Goal: Task Accomplishment & Management: Use online tool/utility

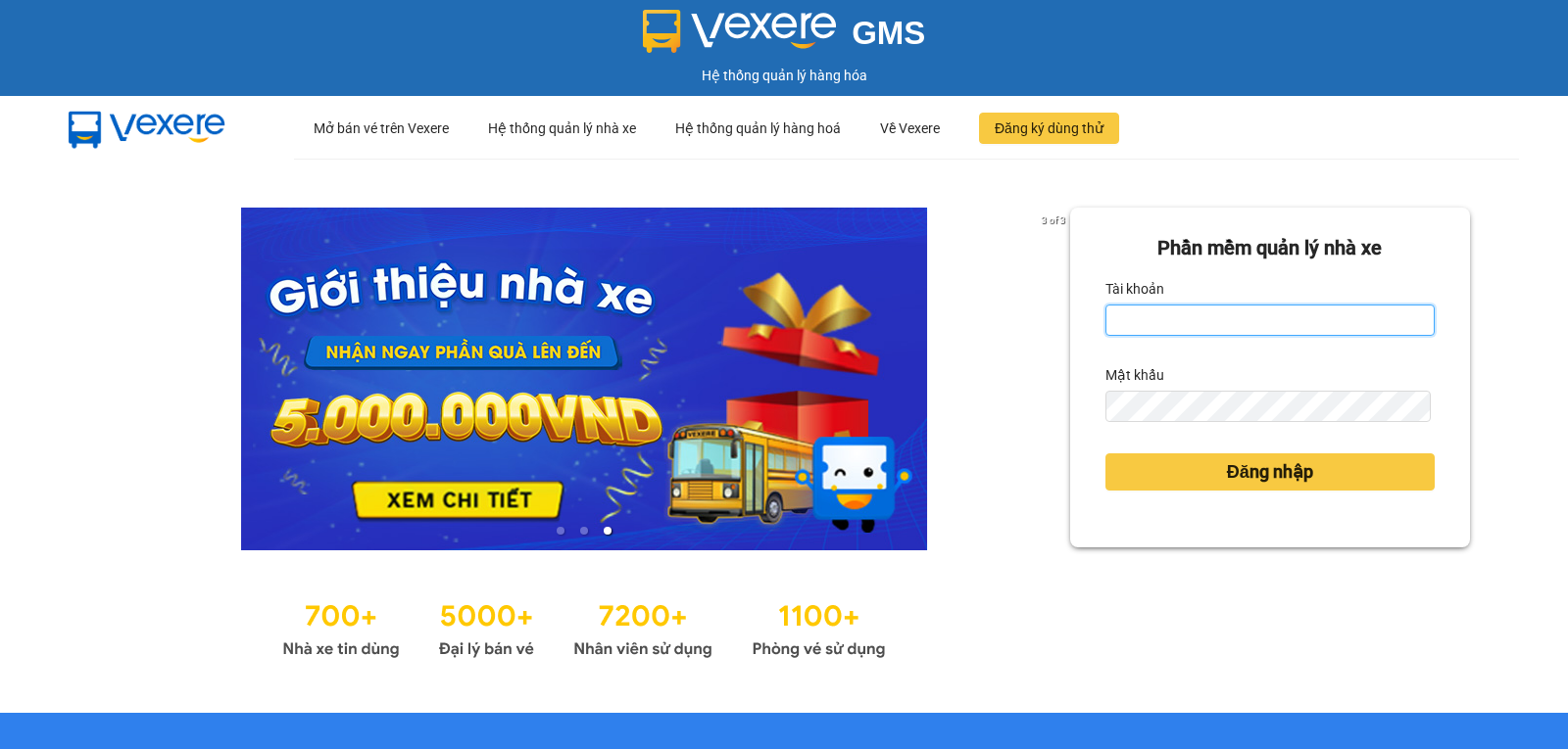
click at [1186, 334] on input "Tài khoản" at bounding box center [1270, 320] width 329 height 32
type input "N"
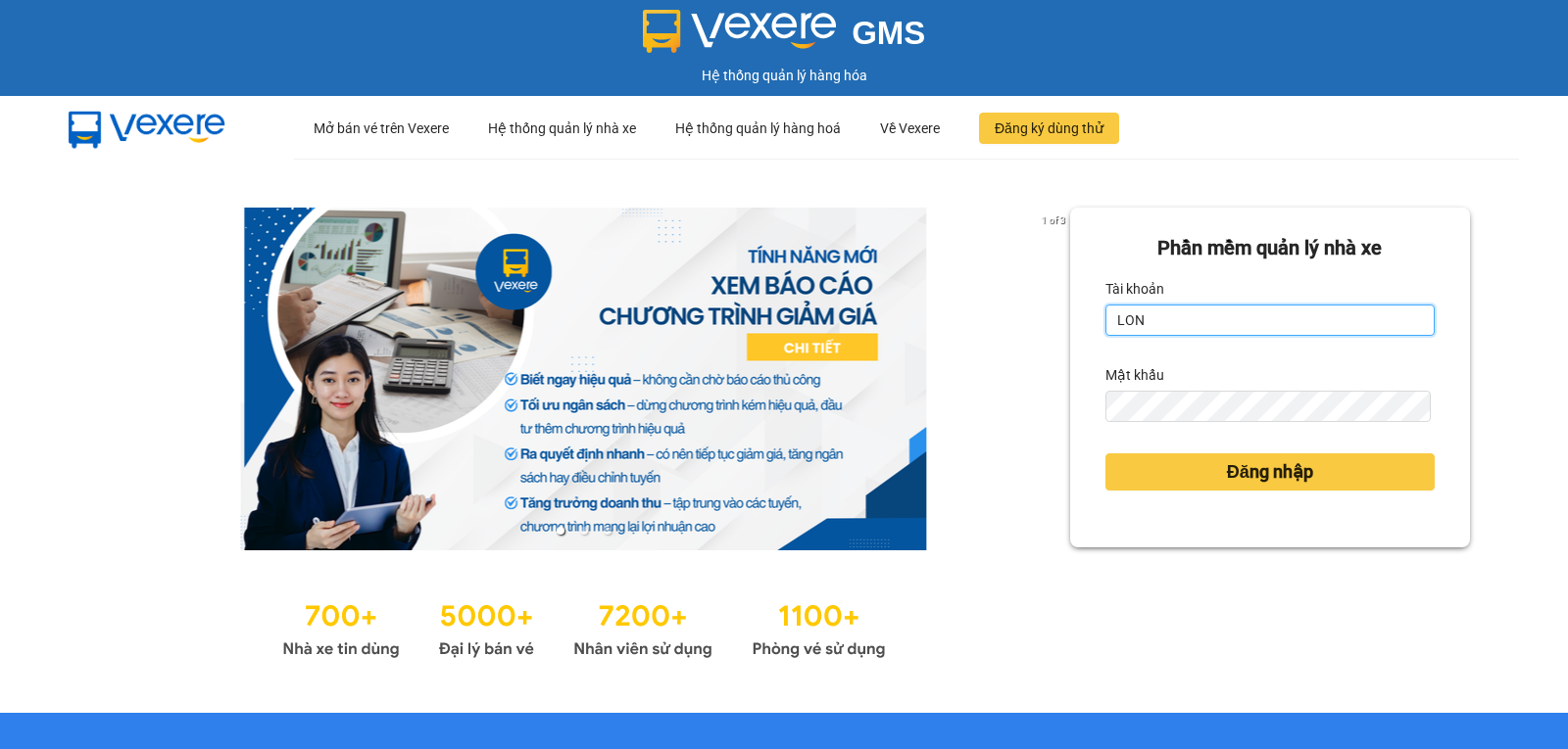
type input "longphung.vtp"
click at [1105, 453] on button "Đăng nhập" at bounding box center [1270, 472] width 329 height 37
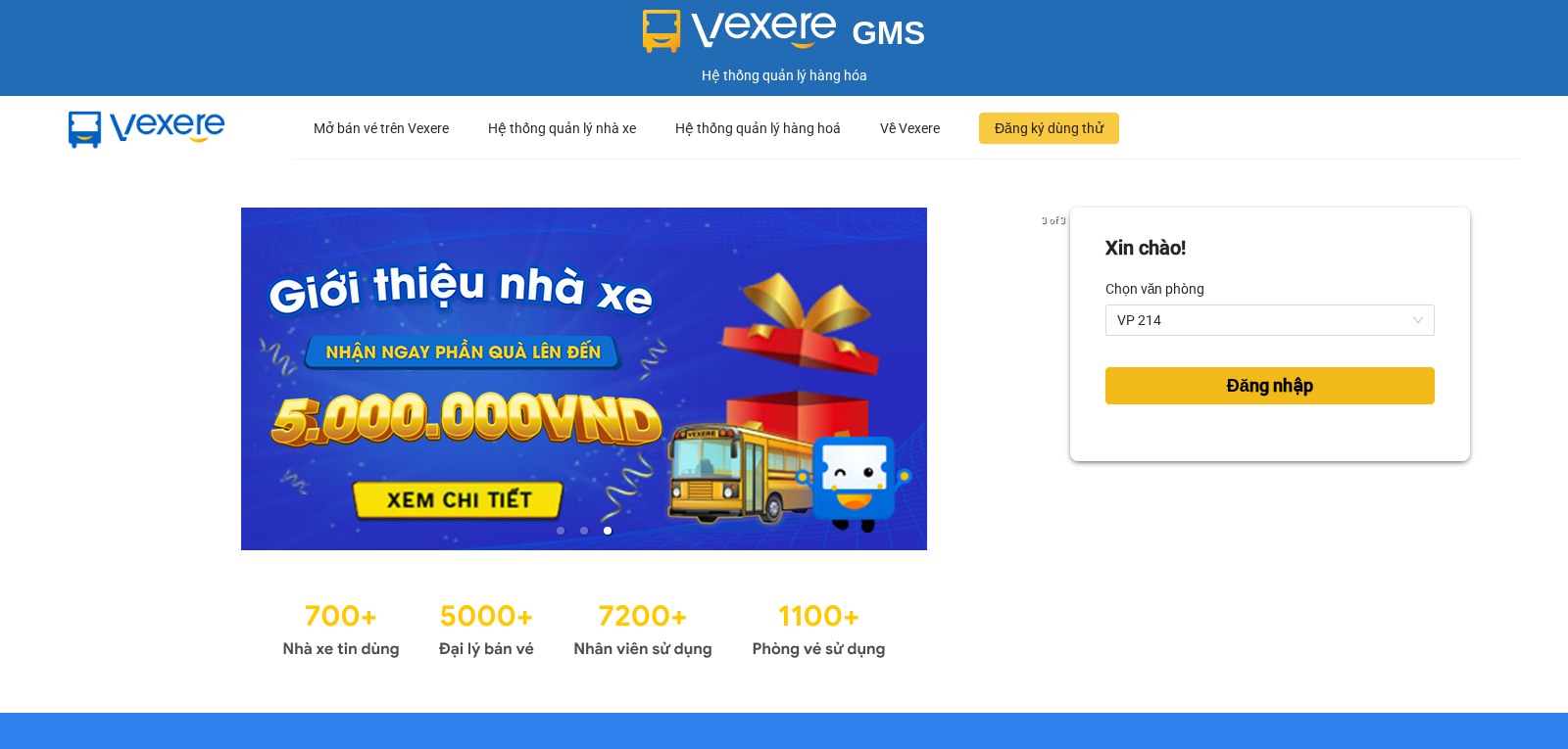
click at [1122, 402] on button "Đăng nhập" at bounding box center [1270, 386] width 329 height 37
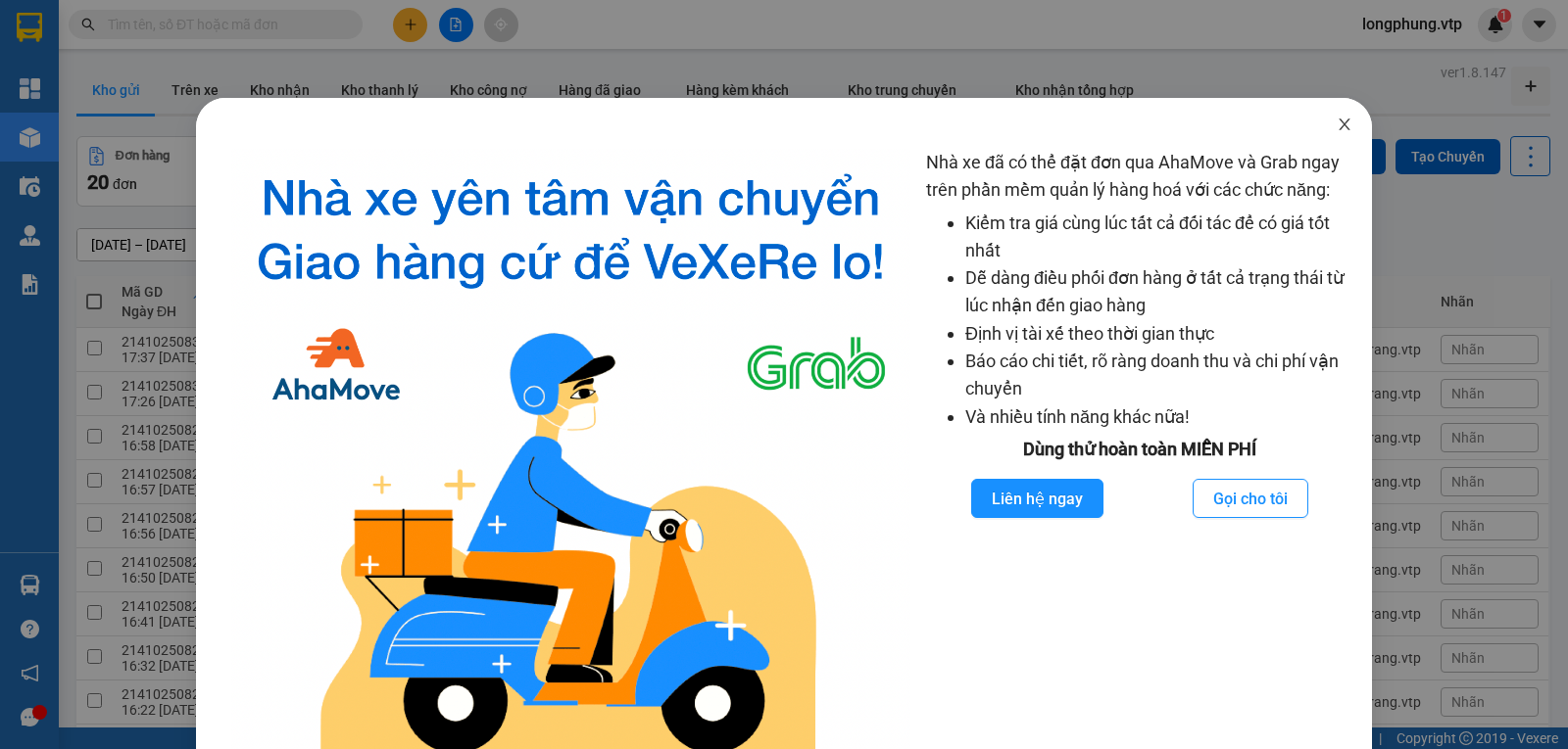
click at [1337, 129] on icon "close" at bounding box center [1344, 124] width 16 height 16
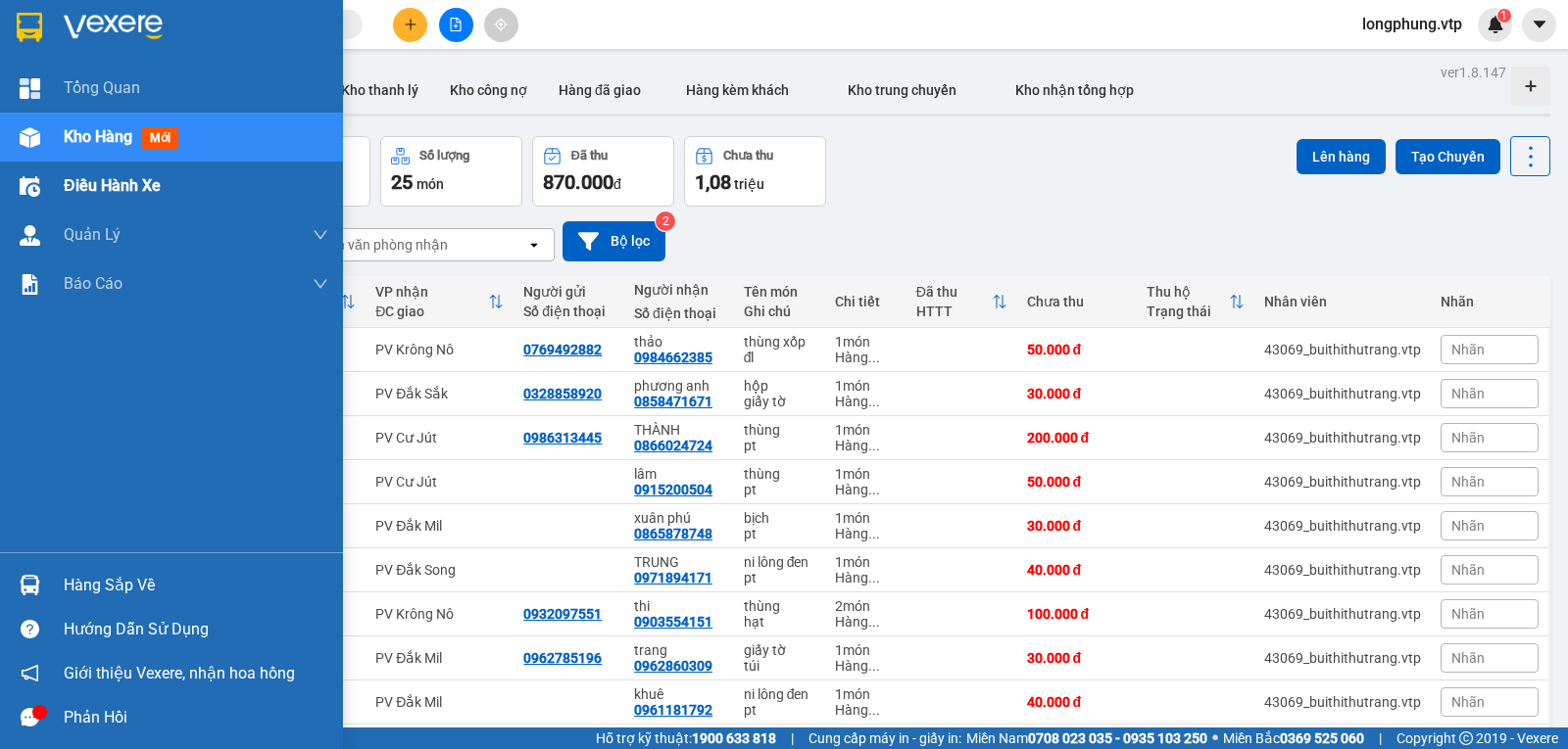
click at [54, 171] on div "Điều hành xe" at bounding box center [172, 186] width 343 height 49
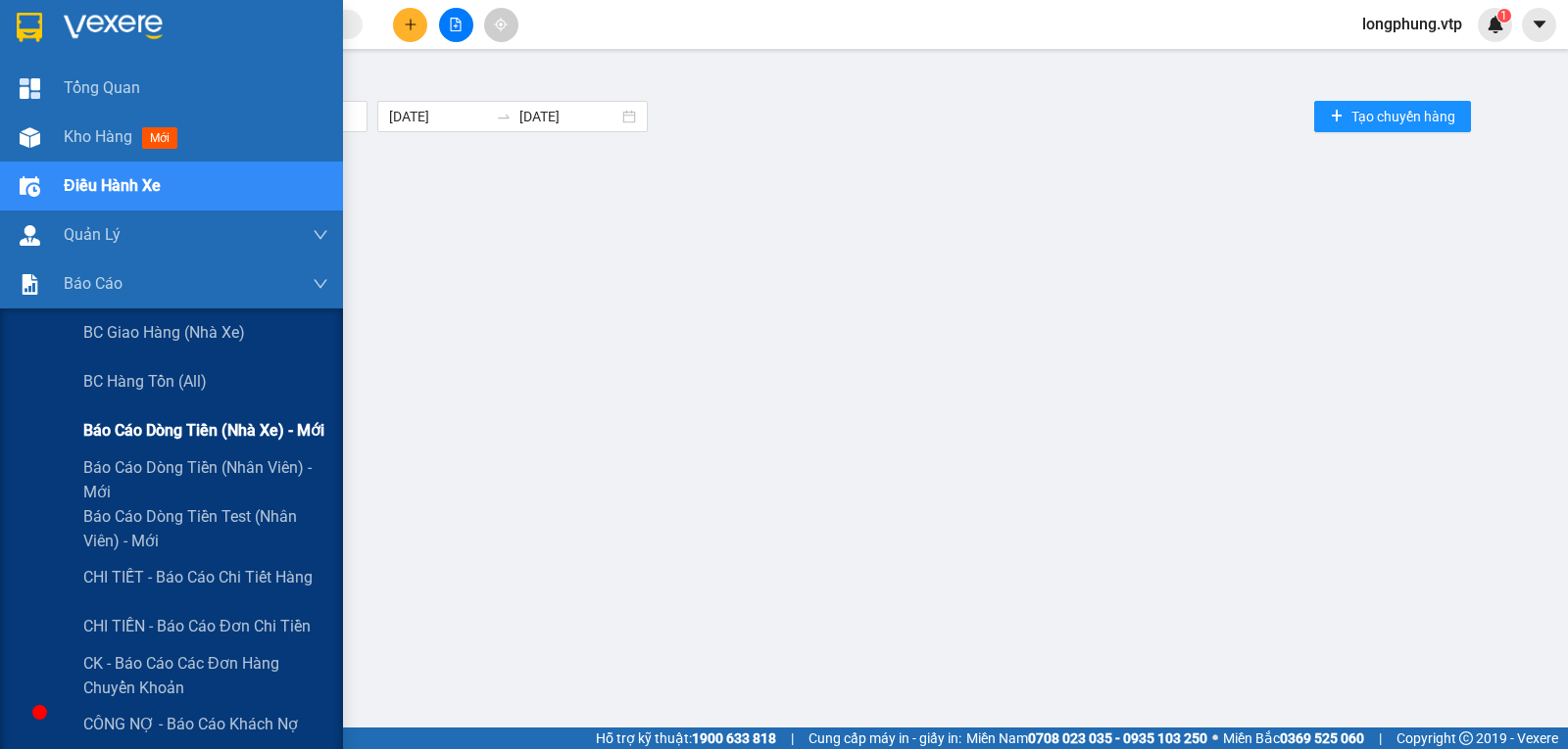
click at [222, 429] on span "Báo cáo dòng tiền (nhà xe) - mới" at bounding box center [203, 430] width 241 height 25
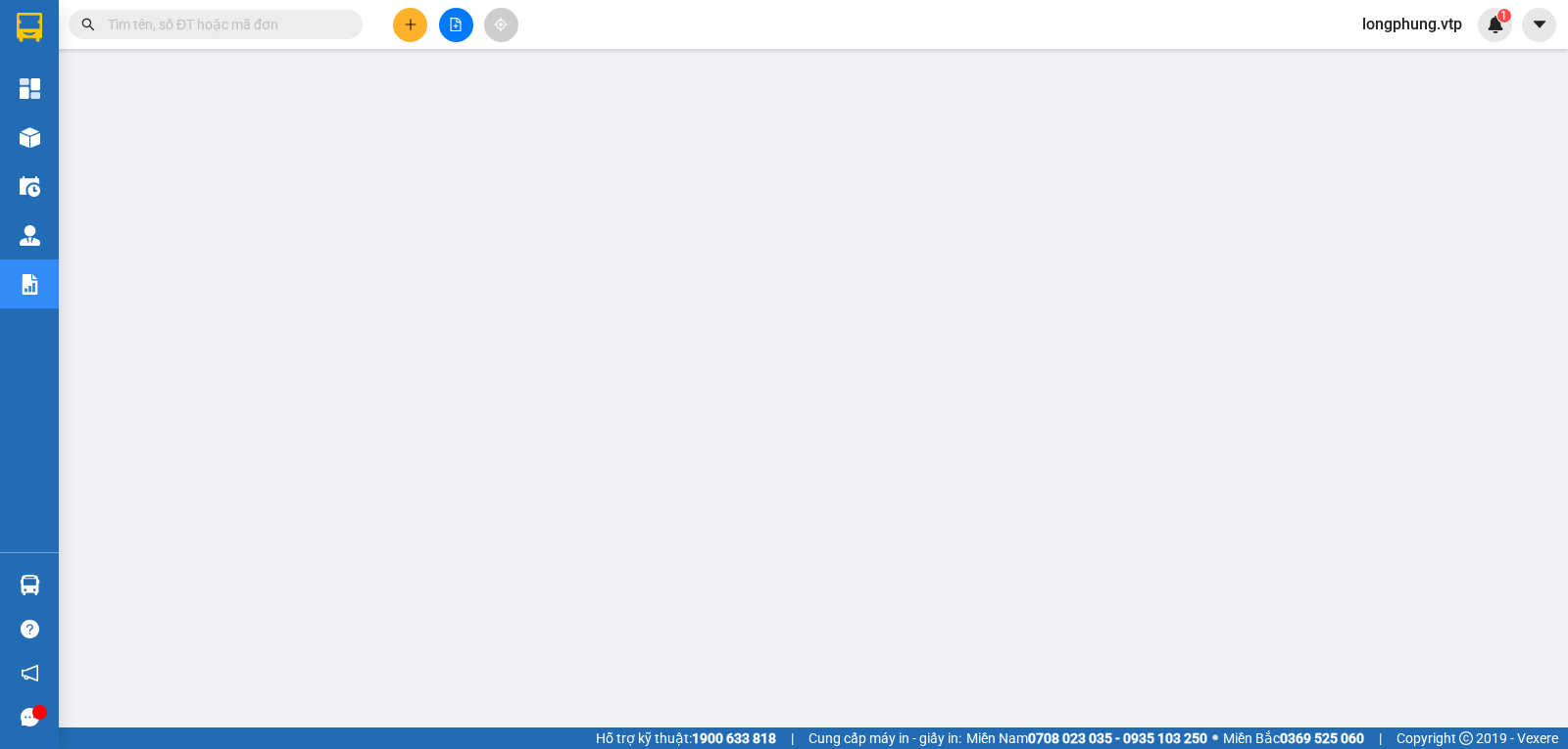
click at [1414, 36] on span "longphung.vtp" at bounding box center [1411, 24] width 131 height 25
